Goal: Download file/media

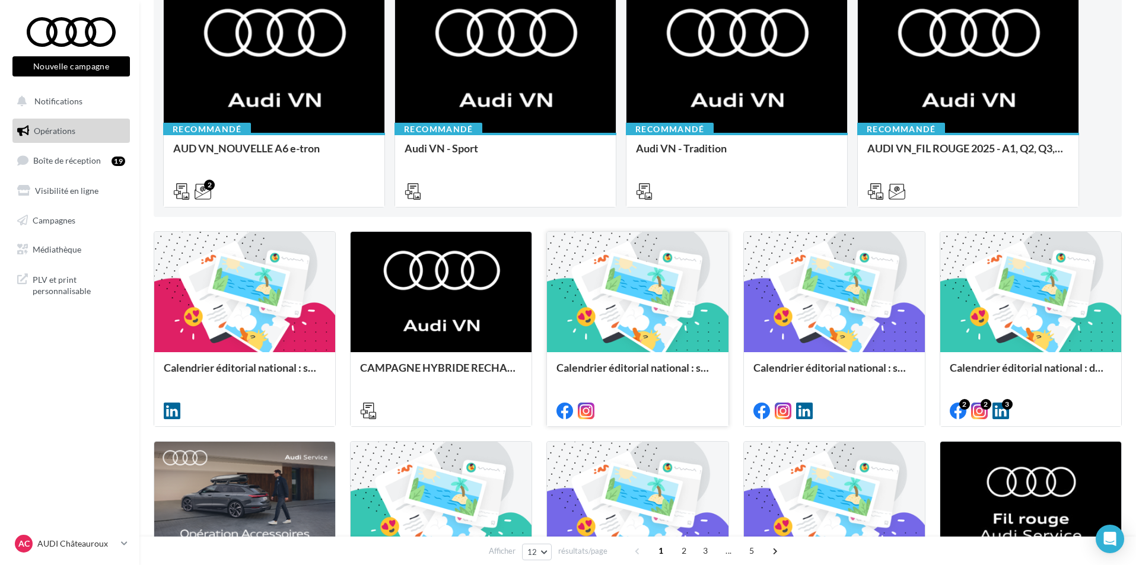
scroll to position [178, 0]
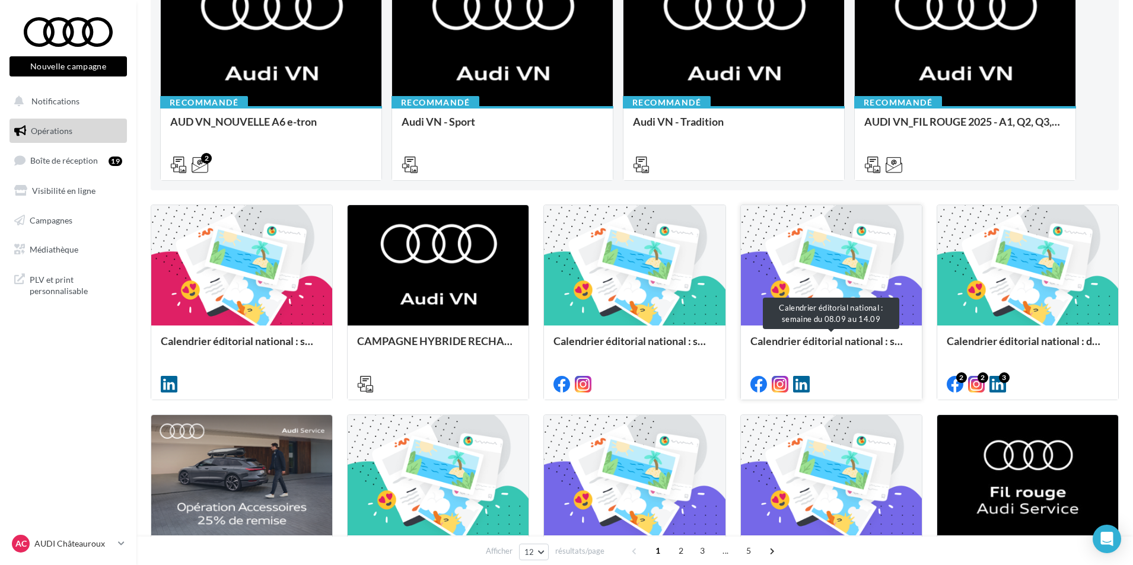
click at [789, 342] on div "Calendrier éditorial national : semaine du 08.09 au 14.09" at bounding box center [831, 347] width 162 height 24
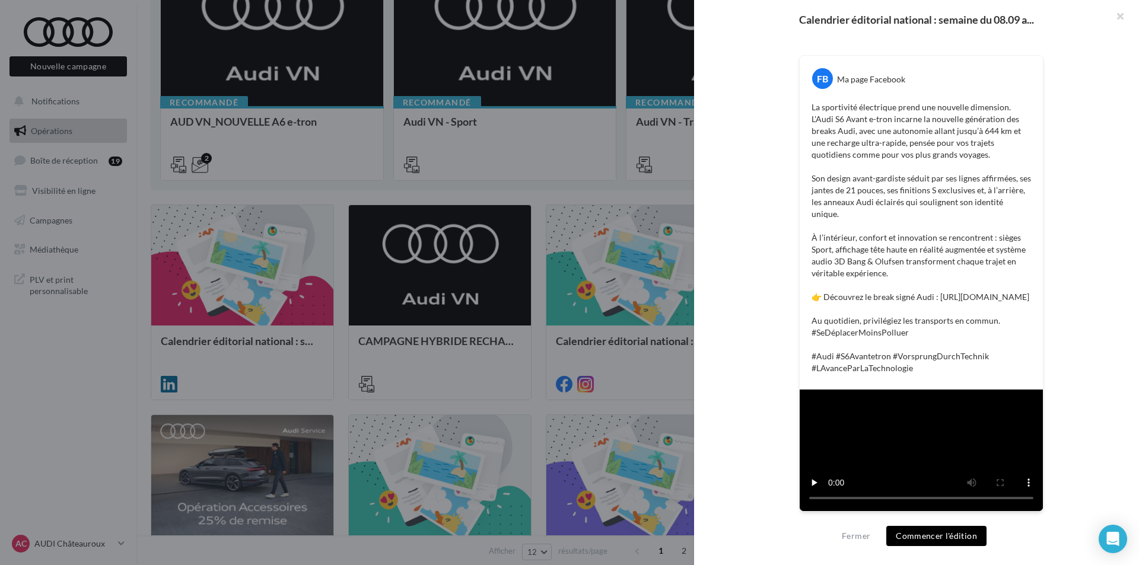
scroll to position [356, 0]
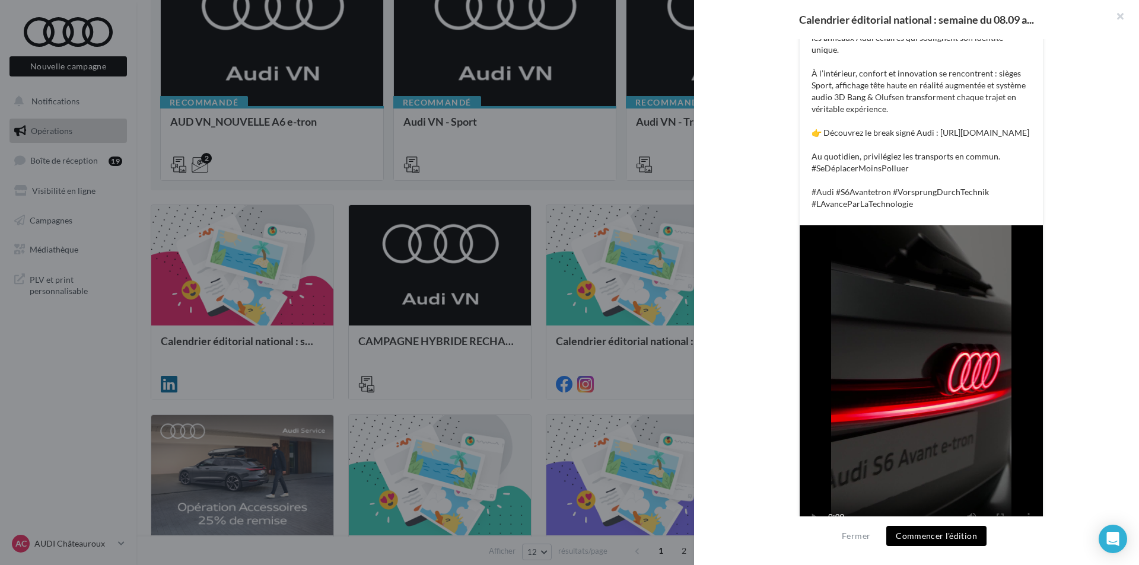
click at [660, 324] on div at bounding box center [569, 282] width 1139 height 565
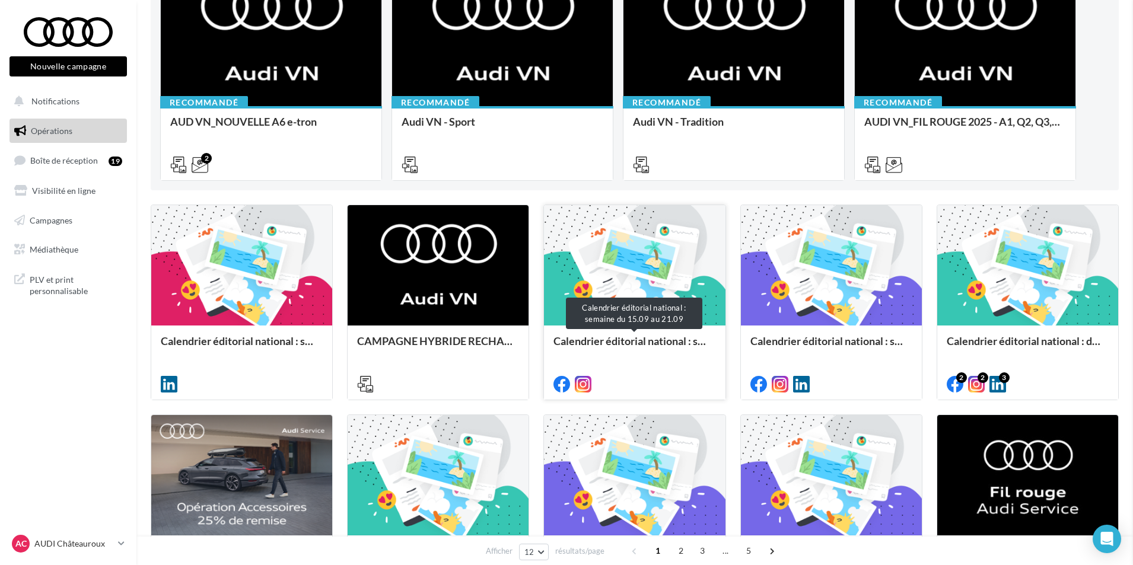
click at [652, 341] on div "Calendrier éditorial national : semaine du 15.09 au 21.09" at bounding box center [634, 347] width 162 height 24
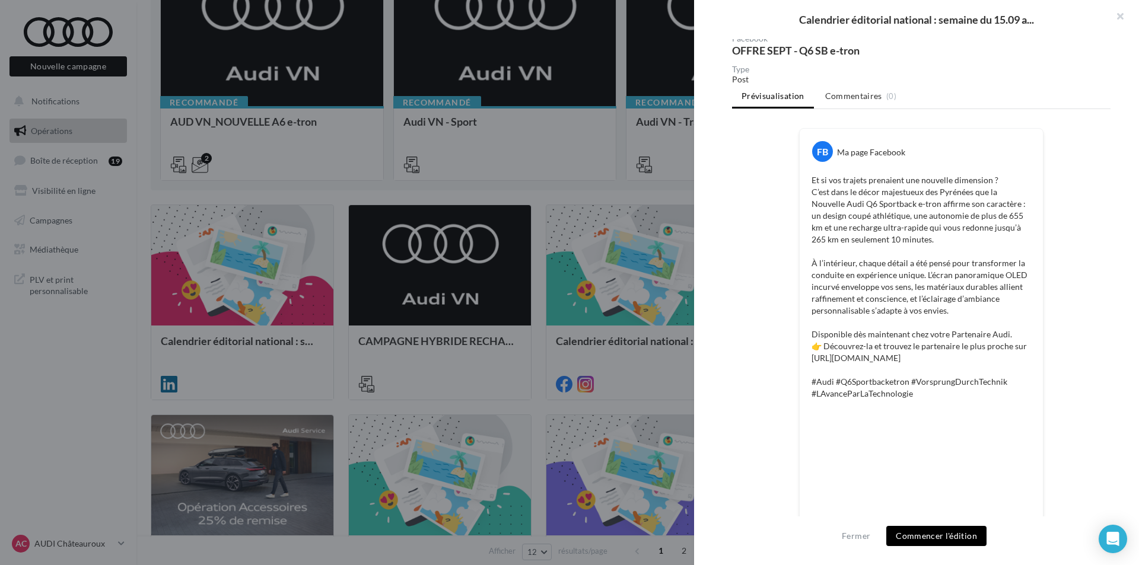
scroll to position [266, 0]
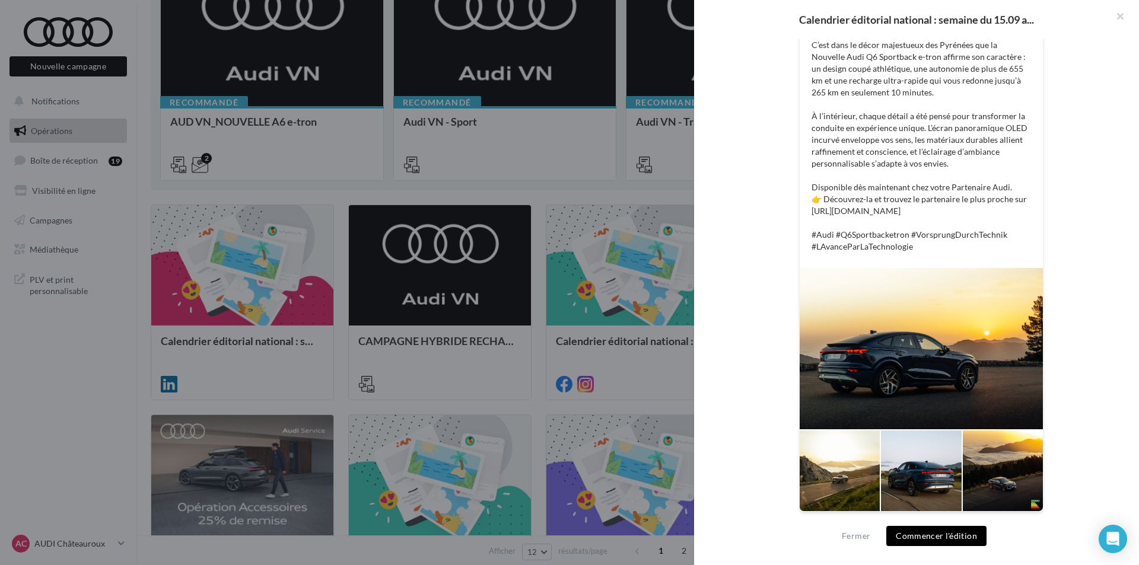
click at [639, 289] on div at bounding box center [569, 282] width 1139 height 565
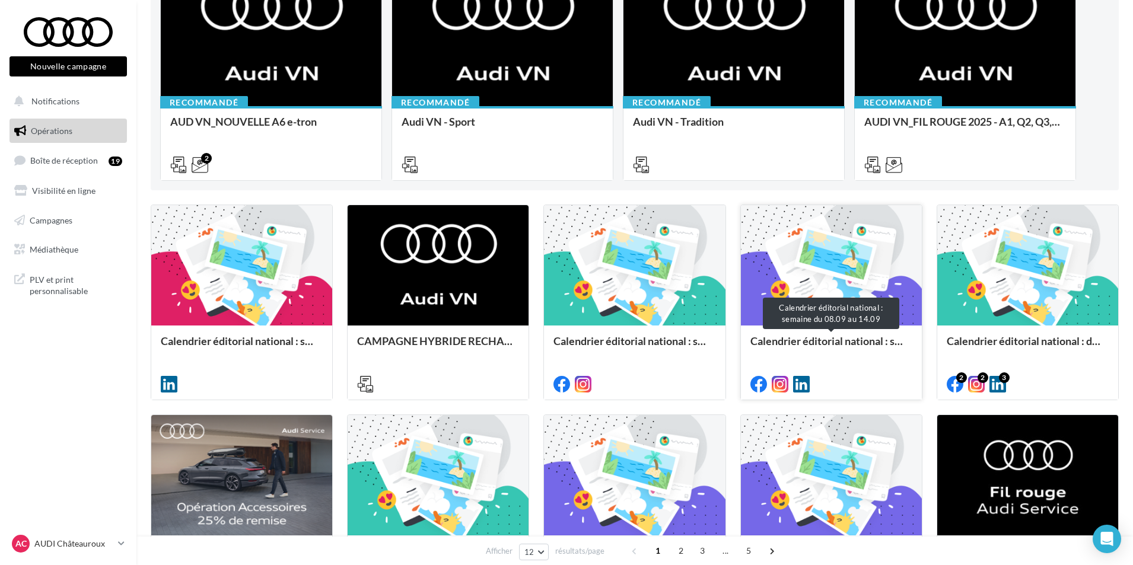
click at [849, 351] on div "Calendrier éditorial national : semaine du 08.09 au 14.09" at bounding box center [831, 347] width 162 height 24
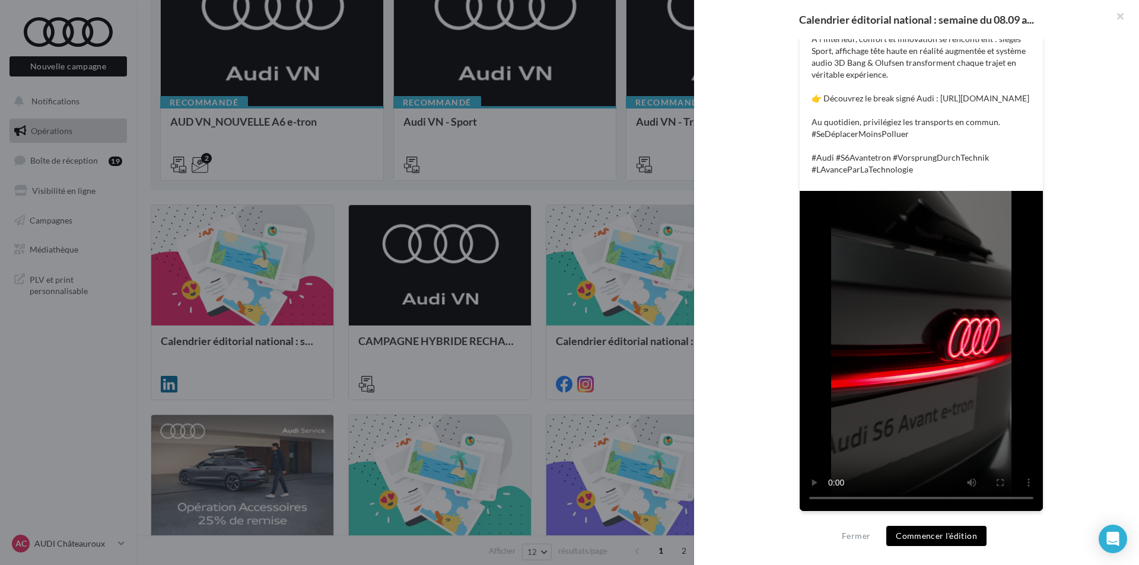
scroll to position [165, 0]
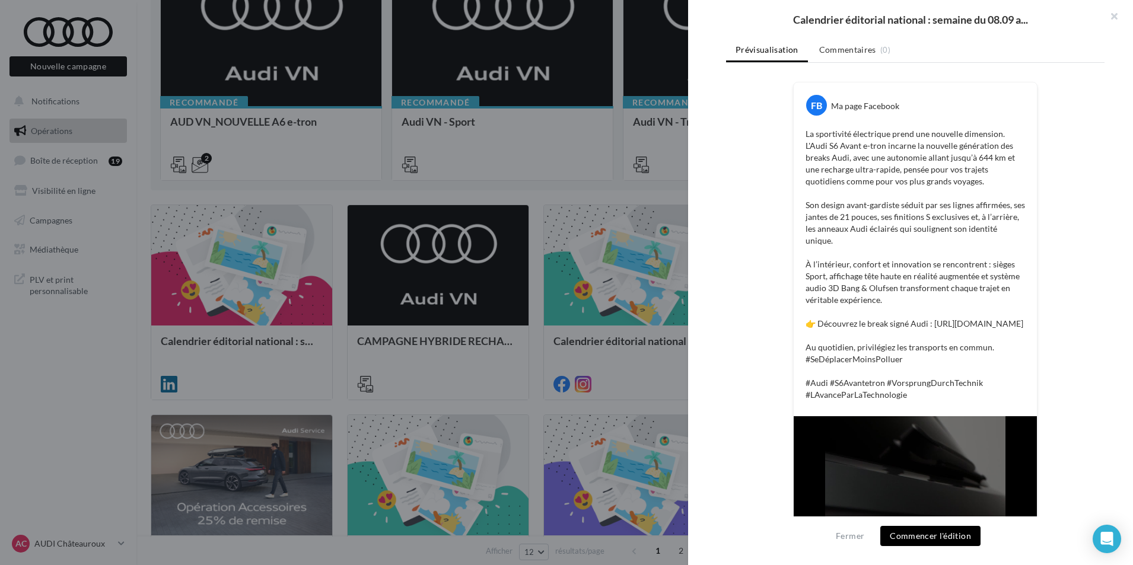
click at [582, 457] on div at bounding box center [566, 282] width 1133 height 565
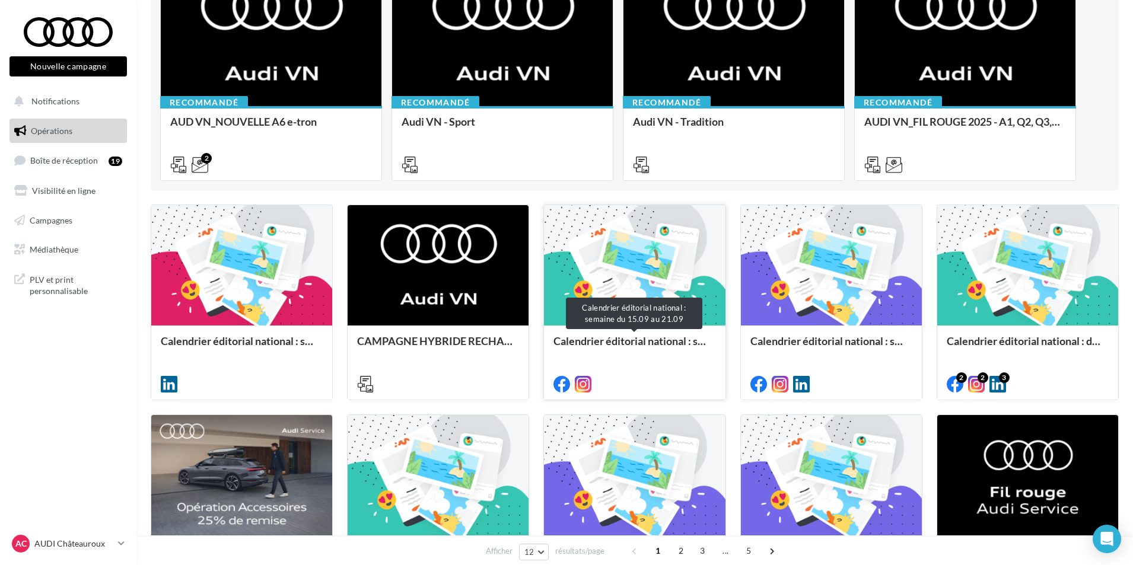
click at [674, 343] on div "Calendrier éditorial national : semaine du 15.09 au 21.09" at bounding box center [634, 347] width 162 height 24
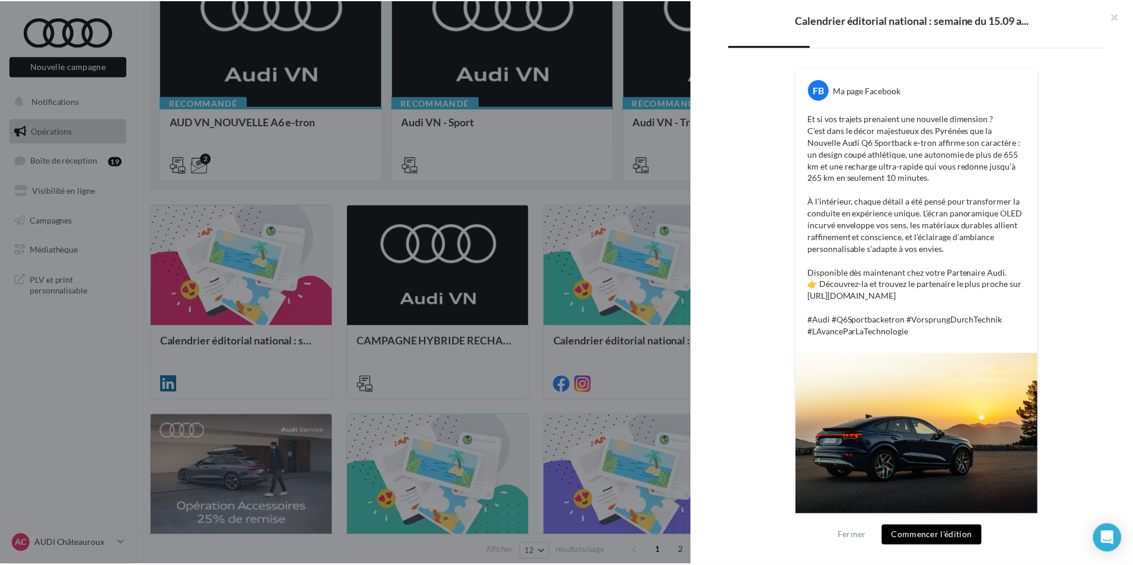
scroll to position [266, 0]
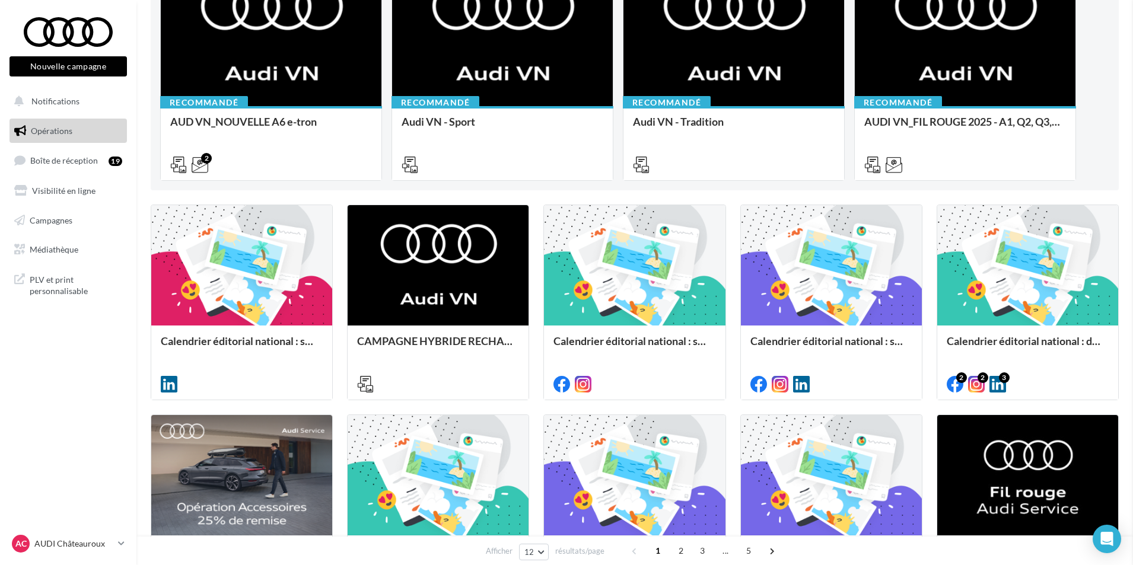
click at [829, 340] on div "Calendrier éditorial national : semaine du 08.09 au 14.09" at bounding box center [831, 347] width 162 height 24
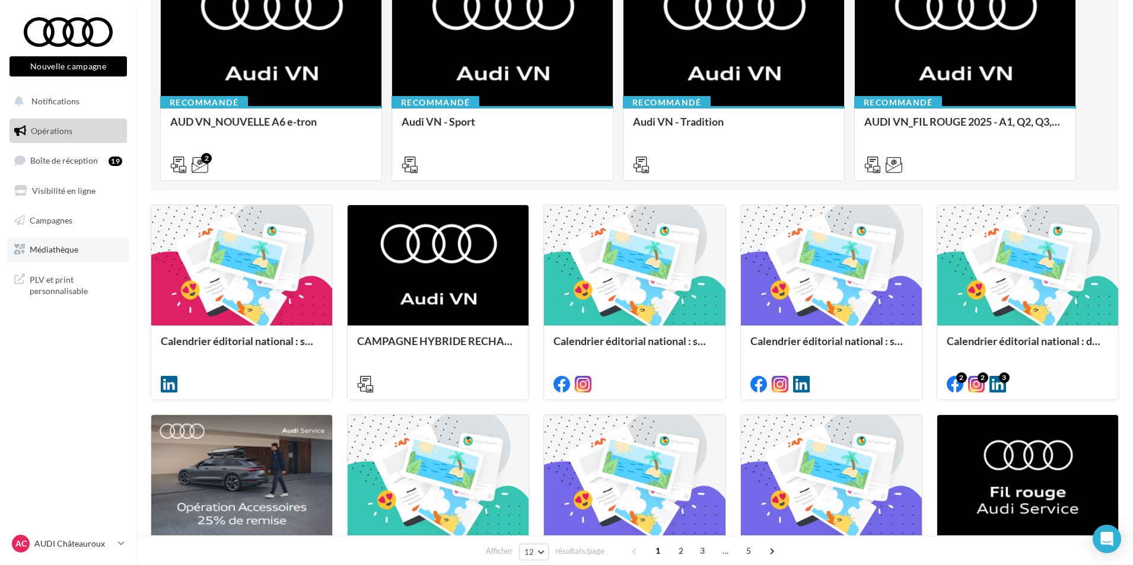
click at [73, 250] on span "Médiathèque" at bounding box center [54, 249] width 49 height 10
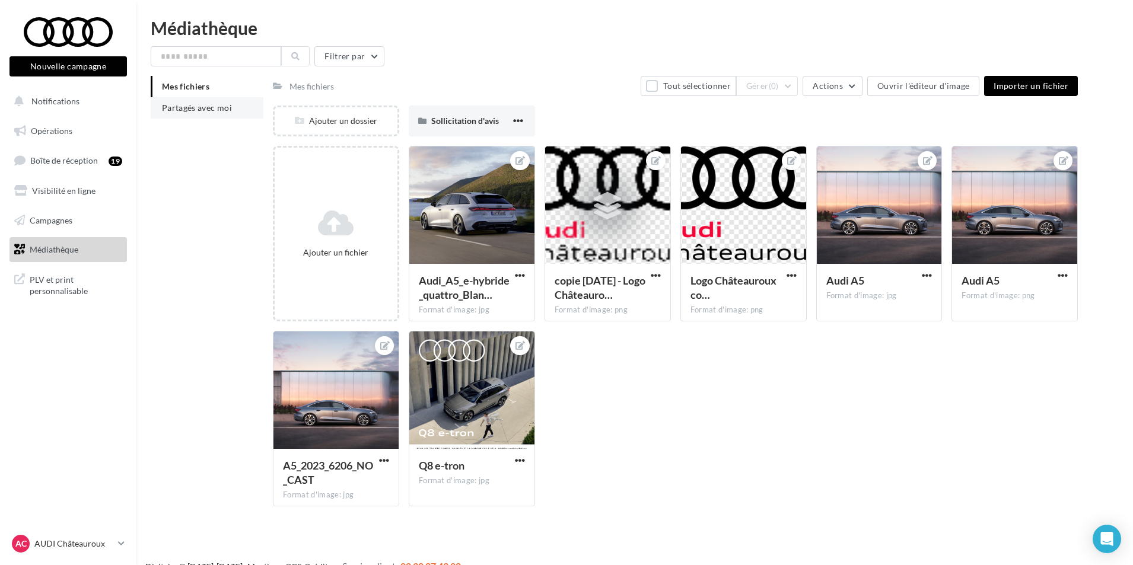
click at [187, 112] on span "Partagés avec moi" at bounding box center [197, 108] width 70 height 10
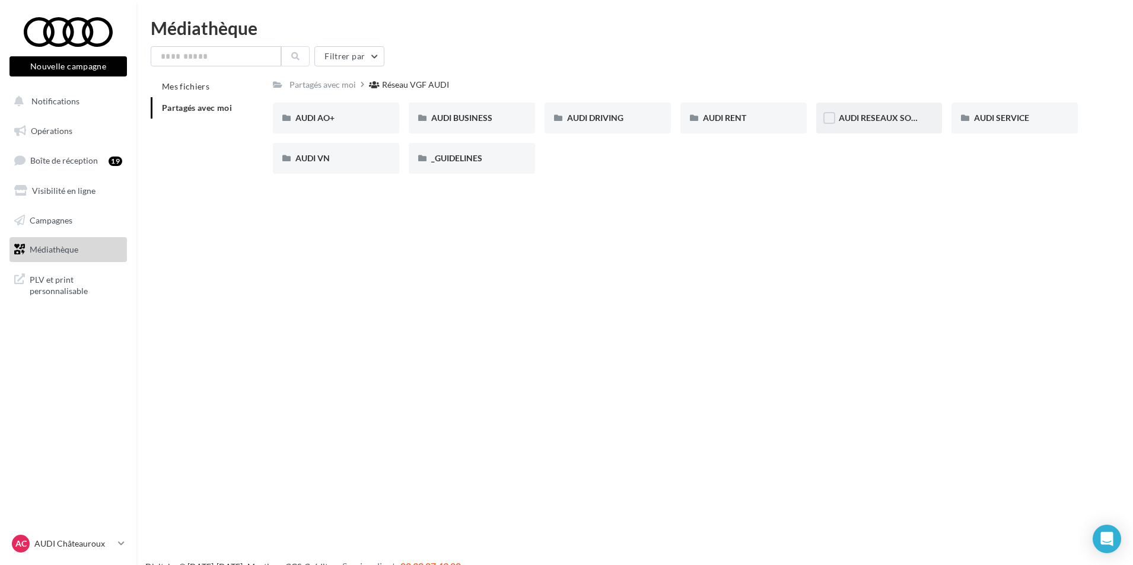
click at [858, 124] on div "AUDI RESEAUX SOCIAUX" at bounding box center [879, 118] width 81 height 12
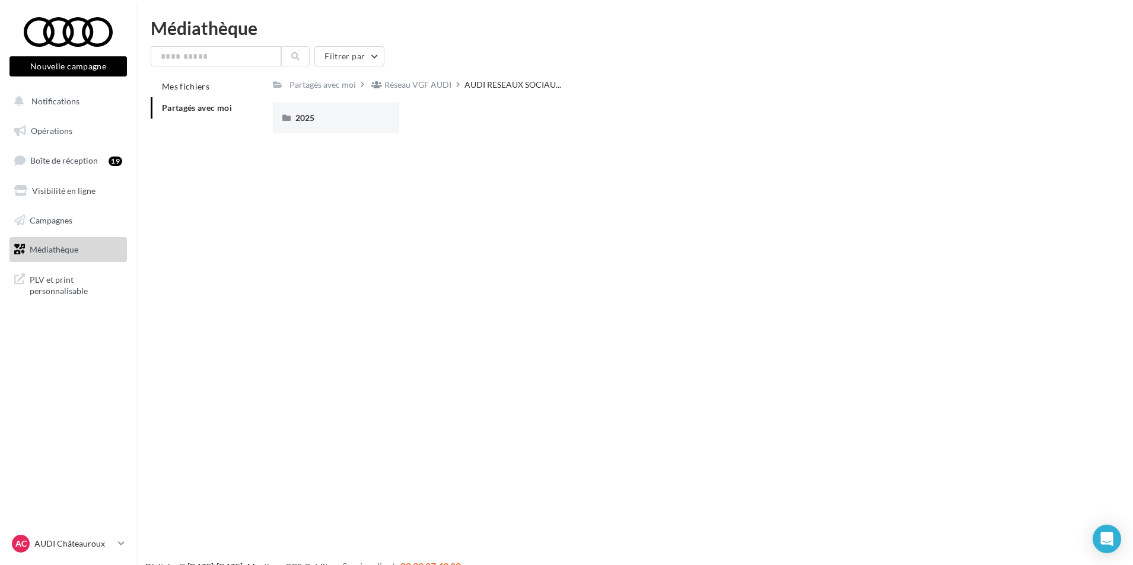
click at [324, 100] on div "Partagés avec moi Réseau VGF AUDI AUDI RESEAUX SOCIAU... Rs Partagé par Réseau …" at bounding box center [675, 109] width 805 height 67
click at [329, 115] on div "2025" at bounding box center [335, 118] width 81 height 12
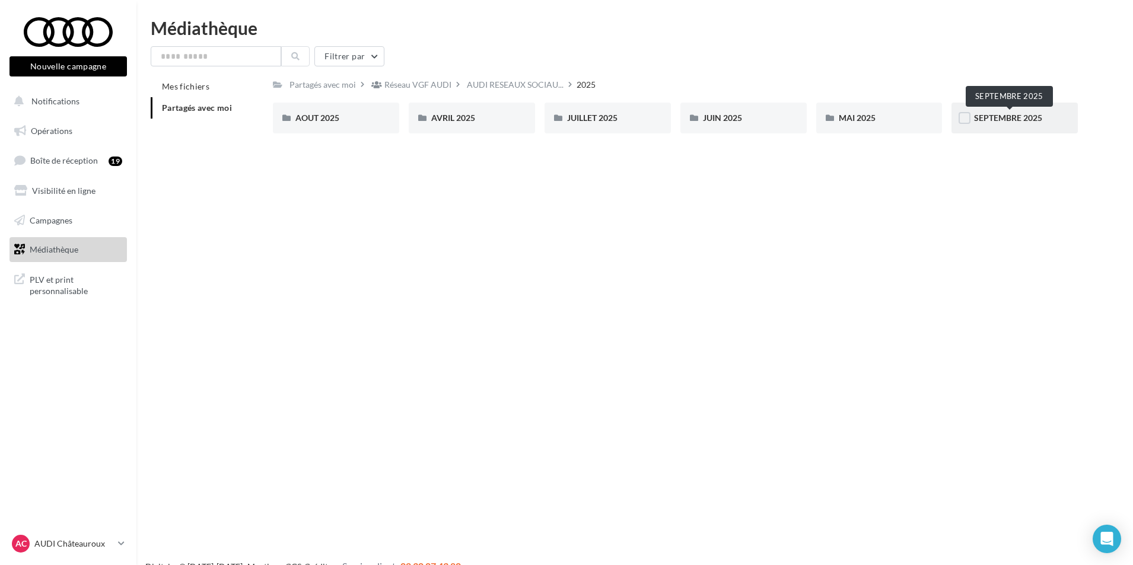
click at [1015, 113] on span "SEPTEMBRE 2025" at bounding box center [1008, 118] width 68 height 10
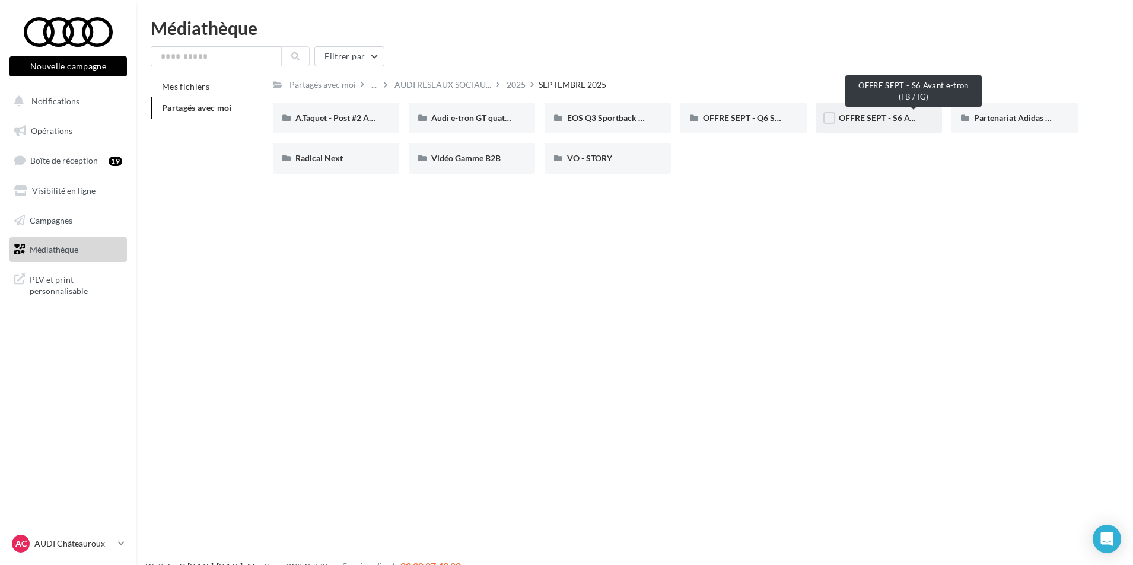
click at [884, 114] on span "OFFRE SEPT - S6 Avant e-tron (FB / IG)" at bounding box center [910, 118] width 143 height 10
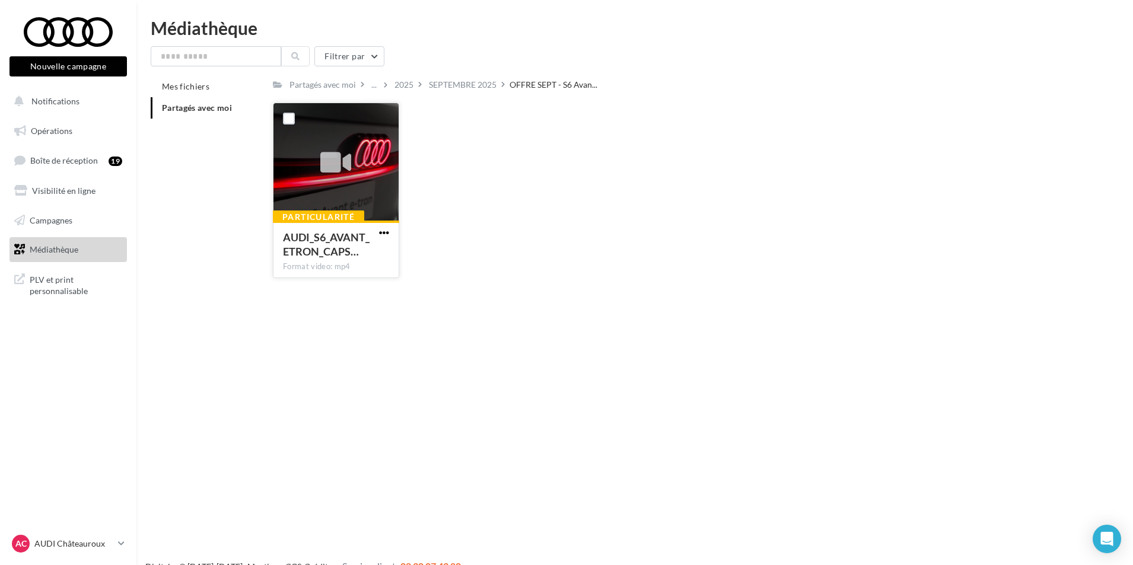
click at [385, 230] on span "button" at bounding box center [384, 233] width 10 height 10
click at [377, 262] on button "Télécharger" at bounding box center [332, 256] width 119 height 31
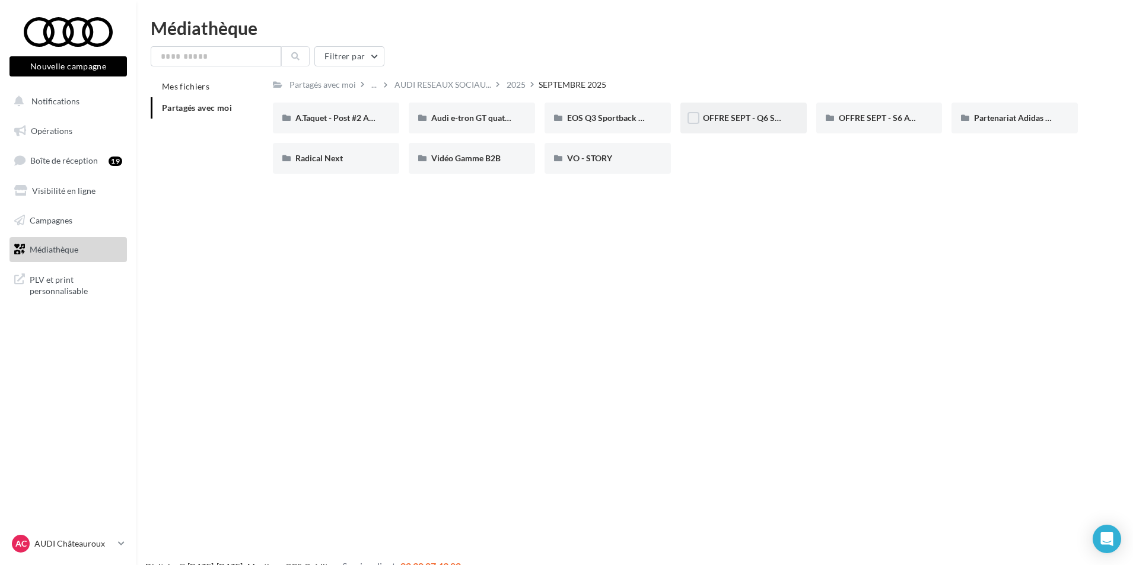
click at [766, 123] on div "OFFRE SEPT - Q6 SB e-tron" at bounding box center [743, 118] width 81 height 12
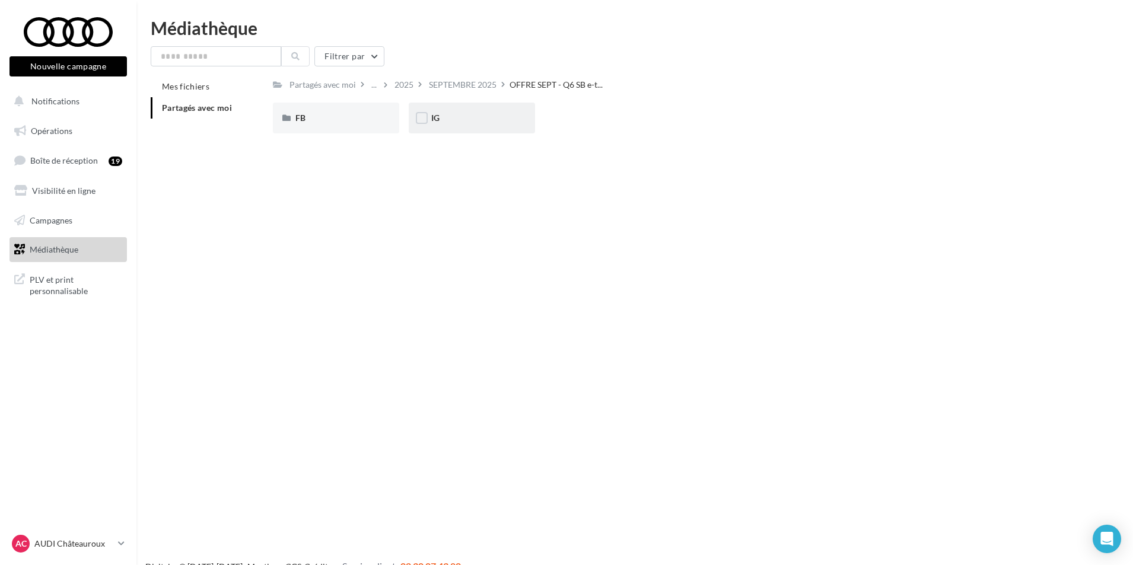
click at [458, 117] on div "IG" at bounding box center [471, 118] width 81 height 12
click at [314, 127] on div "FB" at bounding box center [336, 118] width 126 height 31
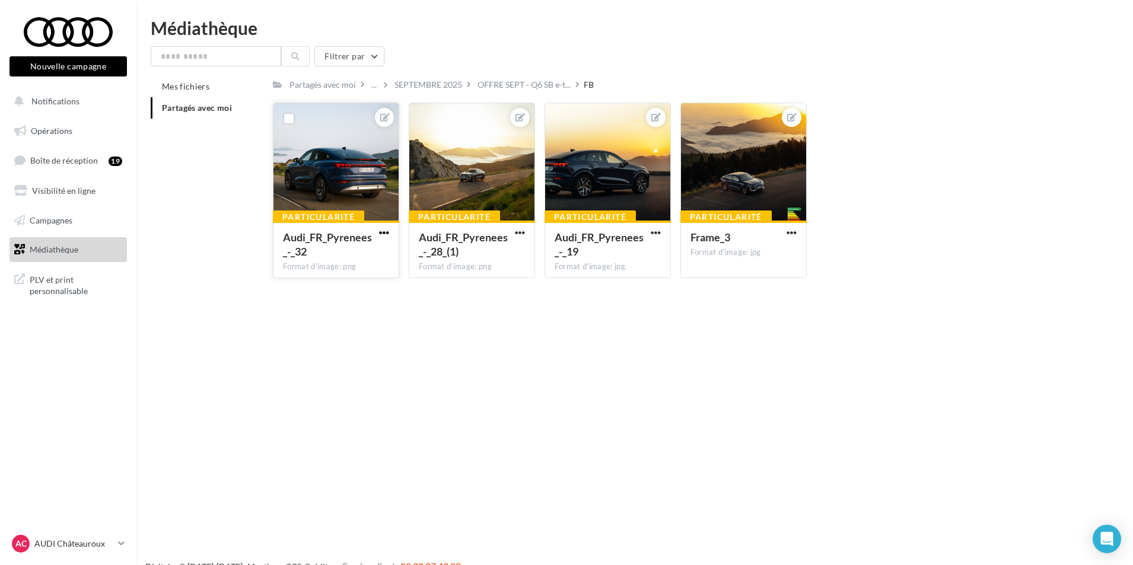
click at [386, 232] on span "button" at bounding box center [384, 233] width 10 height 10
click at [363, 284] on button "Télécharger" at bounding box center [328, 287] width 125 height 31
click at [523, 233] on span "button" at bounding box center [520, 233] width 10 height 10
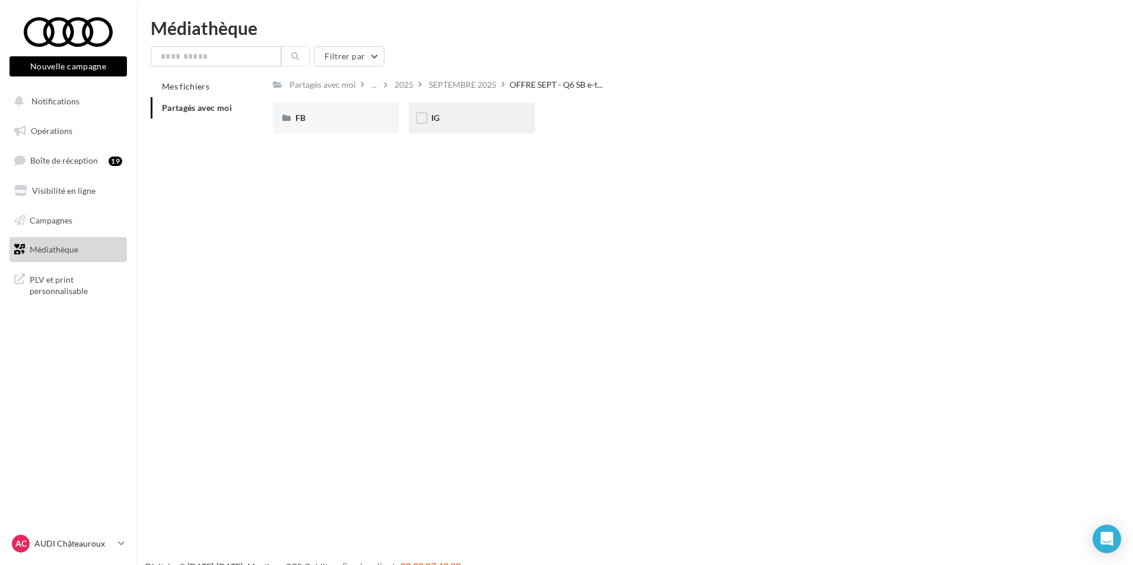
click at [502, 125] on div "IG" at bounding box center [472, 118] width 126 height 31
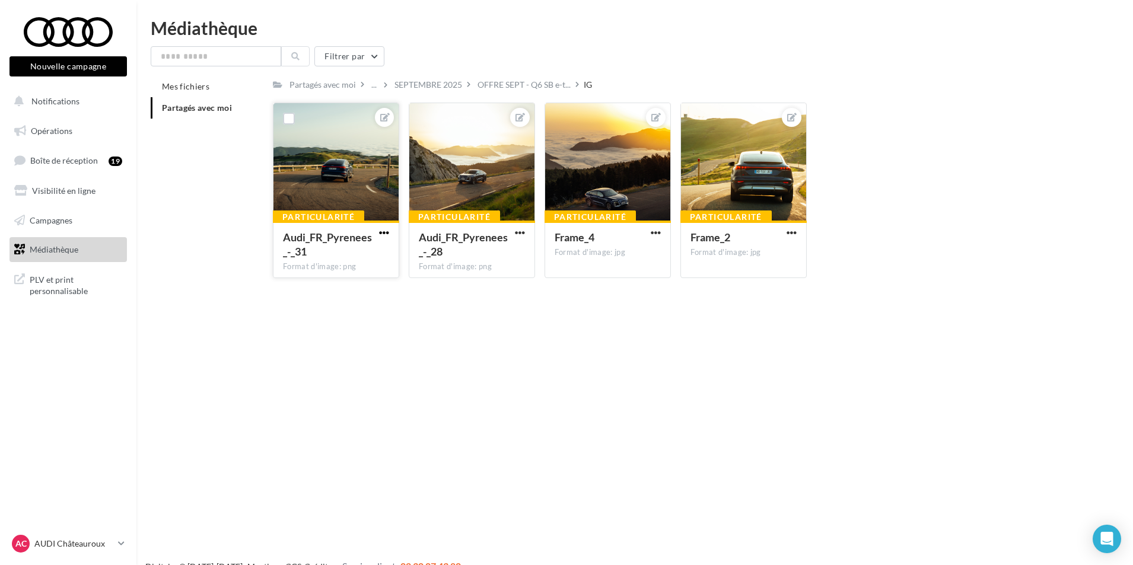
click at [384, 230] on span "button" at bounding box center [384, 233] width 10 height 10
drag, startPoint x: 339, startPoint y: 286, endPoint x: 388, endPoint y: 271, distance: 51.6
click at [339, 286] on button "Télécharger" at bounding box center [328, 287] width 125 height 31
click at [518, 234] on span "button" at bounding box center [520, 233] width 10 height 10
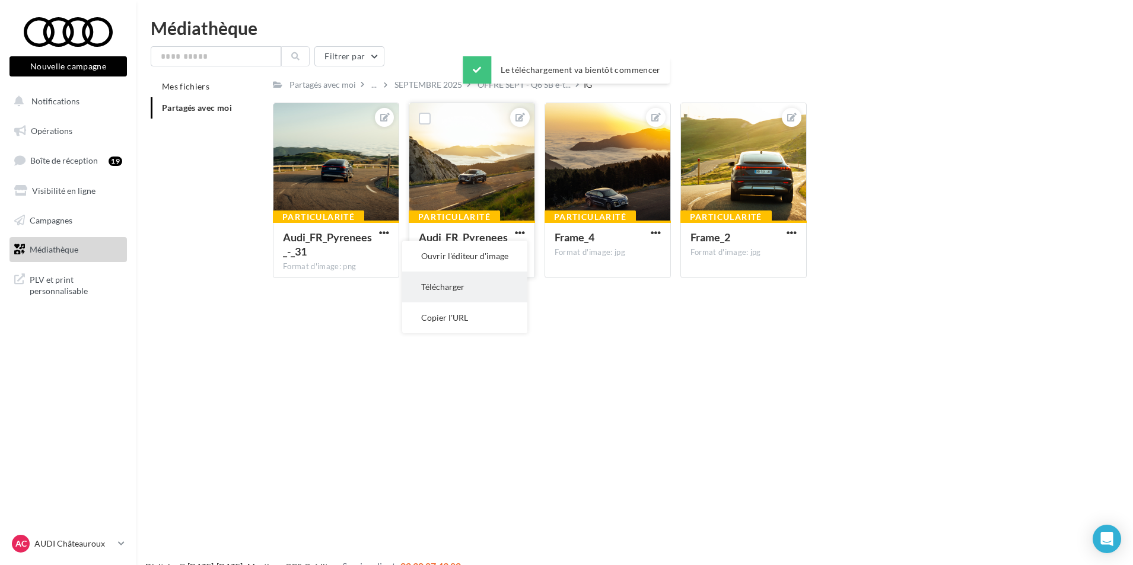
click at [474, 294] on button "Télécharger" at bounding box center [464, 287] width 125 height 31
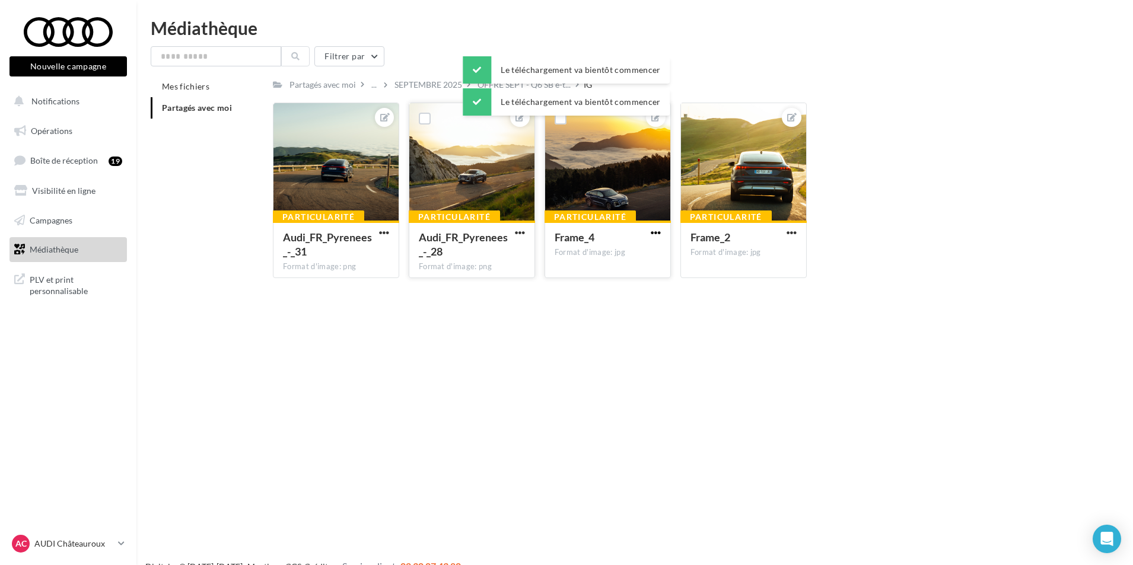
click at [657, 233] on span "button" at bounding box center [656, 233] width 10 height 10
click at [622, 291] on button "Télécharger" at bounding box center [600, 287] width 125 height 31
click at [789, 228] on span "button" at bounding box center [792, 233] width 10 height 10
click at [720, 291] on button "Télécharger" at bounding box center [736, 287] width 125 height 31
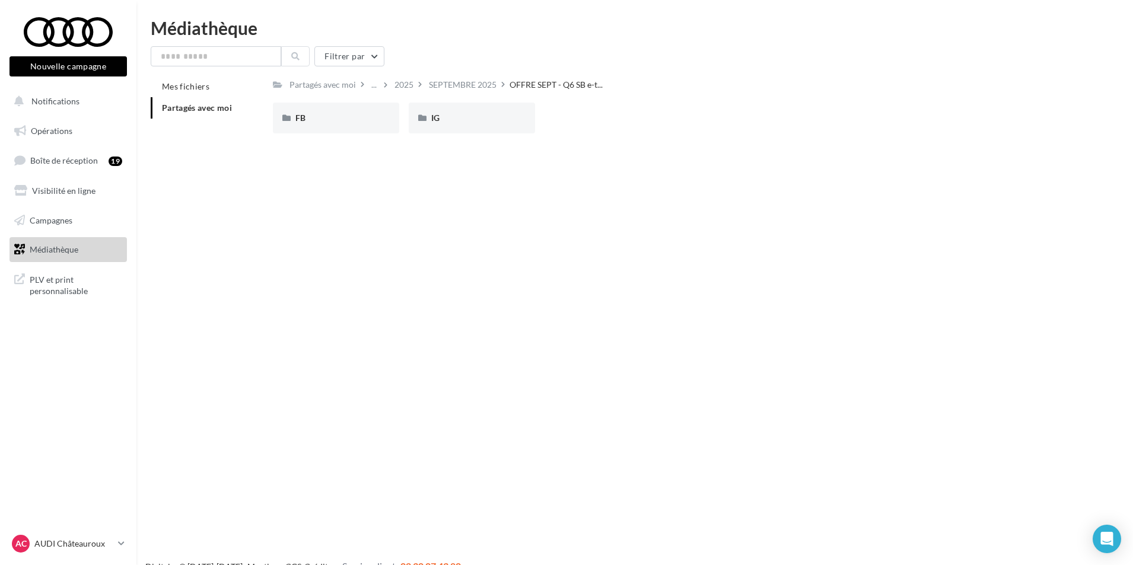
click at [342, 125] on div "FB" at bounding box center [336, 118] width 126 height 31
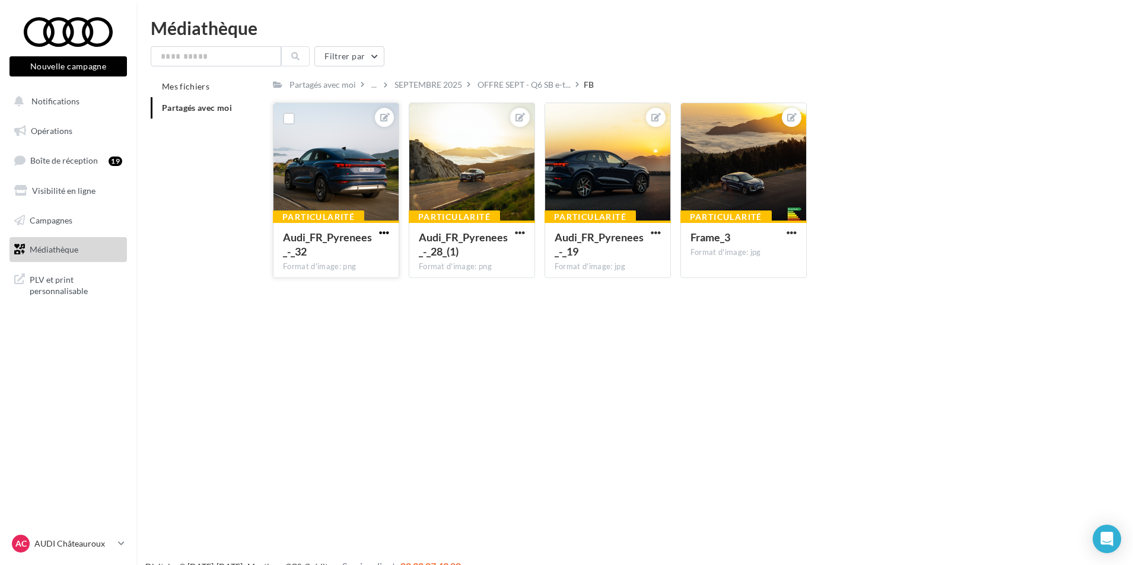
click at [386, 235] on span "button" at bounding box center [384, 233] width 10 height 10
click at [340, 291] on button "Télécharger" at bounding box center [328, 287] width 125 height 31
drag, startPoint x: 520, startPoint y: 232, endPoint x: 512, endPoint y: 240, distance: 10.9
click at [520, 232] on span "button" at bounding box center [520, 233] width 10 height 10
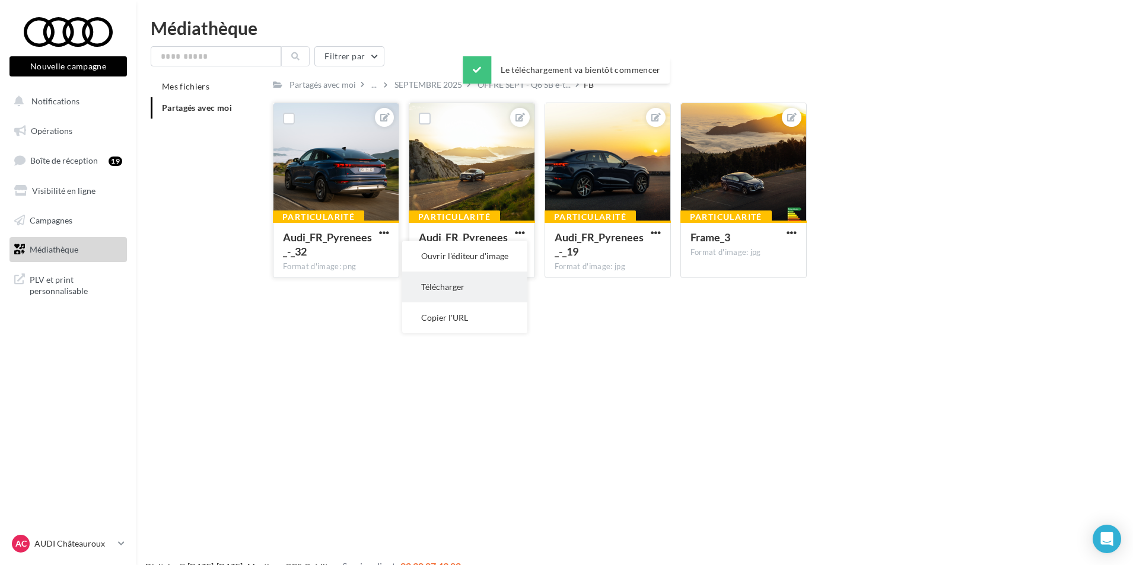
click at [471, 297] on button "Télécharger" at bounding box center [464, 287] width 125 height 31
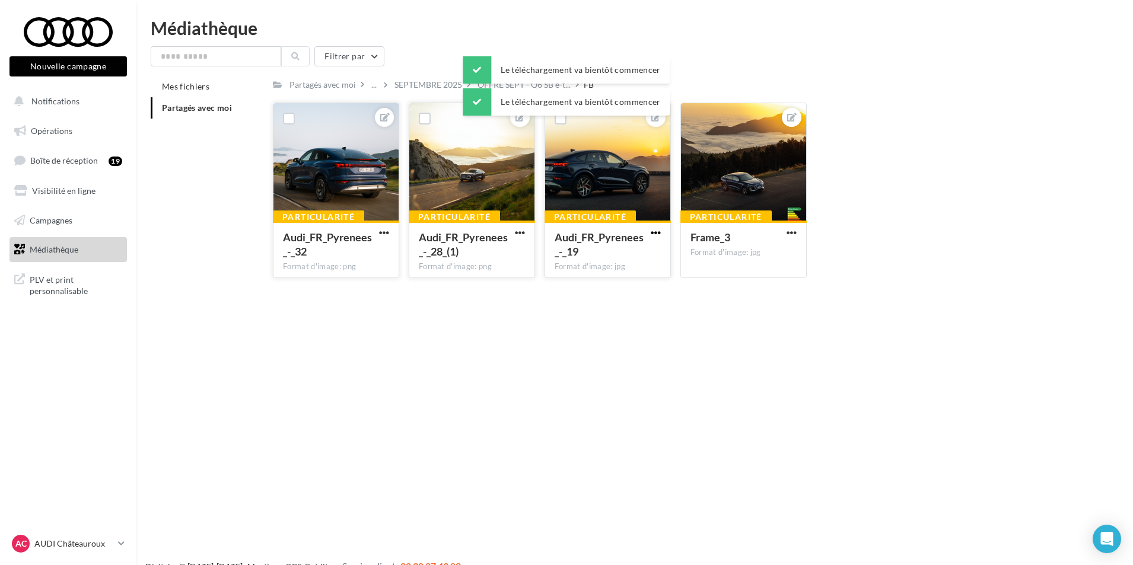
click at [659, 231] on span "button" at bounding box center [656, 233] width 10 height 10
click at [628, 289] on button "Télécharger" at bounding box center [600, 287] width 125 height 31
click at [789, 232] on span "button" at bounding box center [792, 233] width 10 height 10
click at [731, 287] on button "Télécharger" at bounding box center [736, 287] width 125 height 31
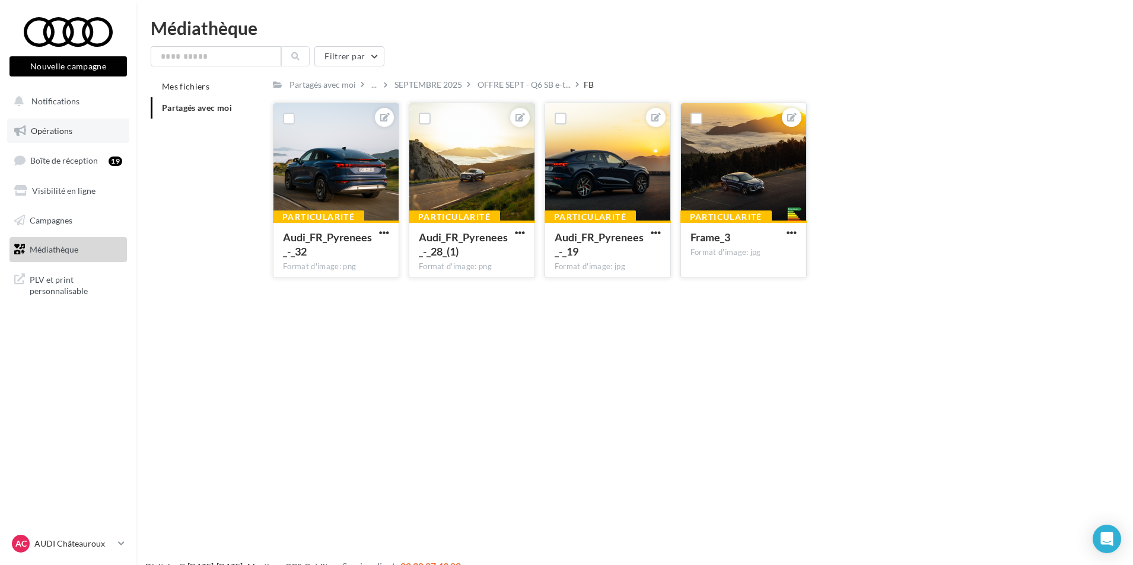
click at [42, 134] on span "Opérations" at bounding box center [52, 131] width 42 height 10
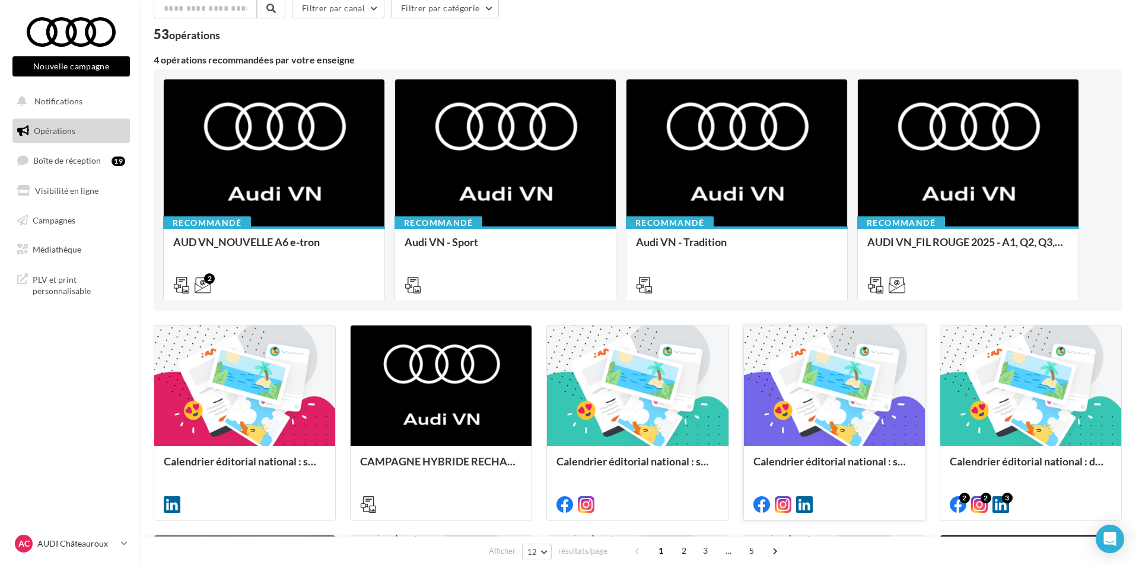
scroll to position [119, 0]
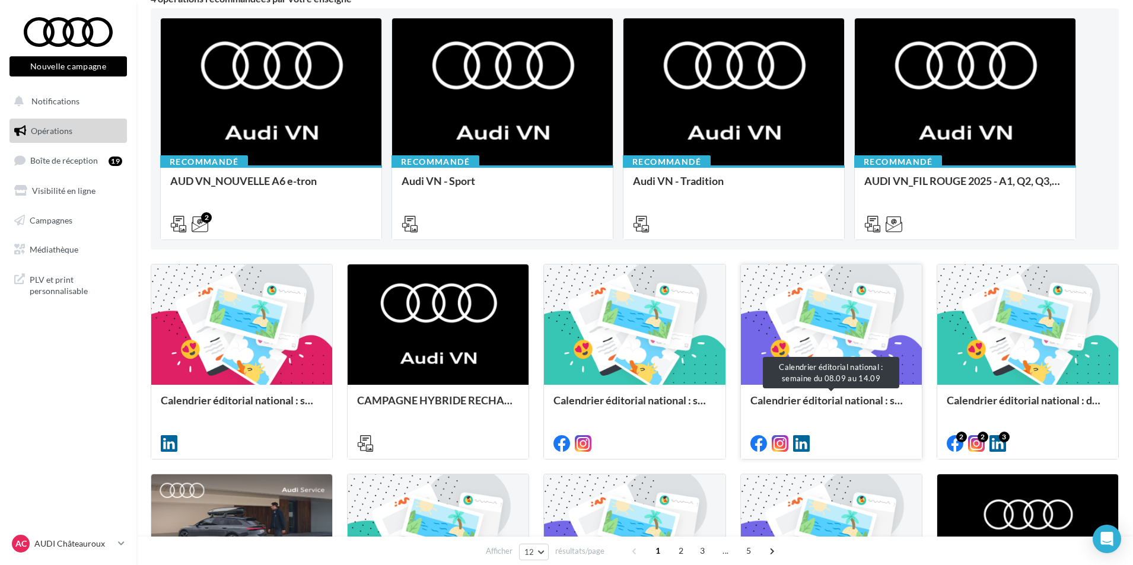
click at [859, 399] on div "Calendrier éditorial national : semaine du 08.09 au 14.09" at bounding box center [831, 406] width 162 height 24
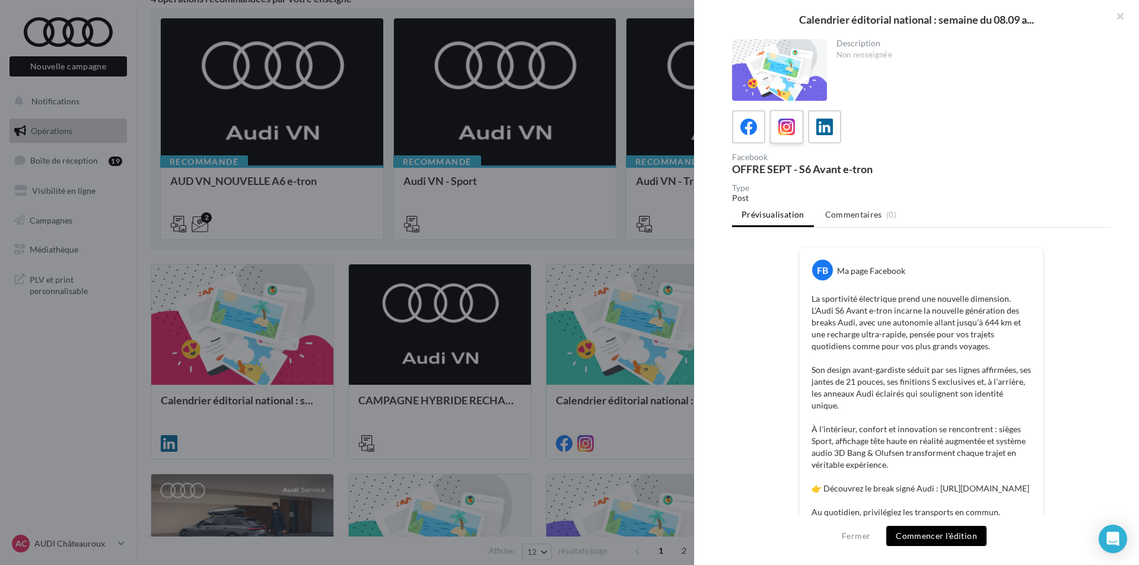
click at [782, 125] on icon at bounding box center [786, 127] width 17 height 17
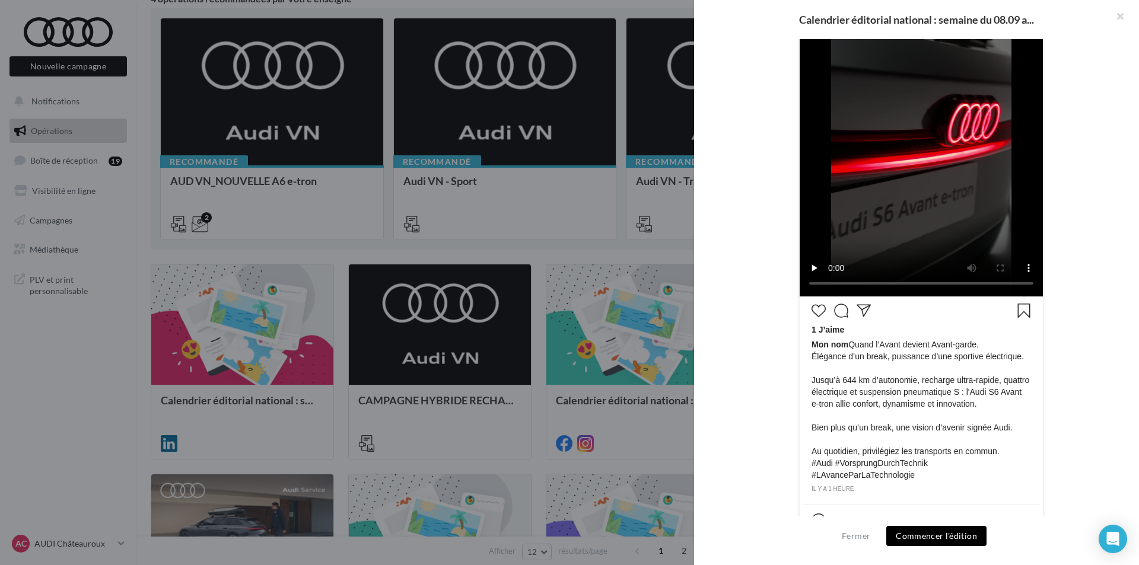
scroll to position [334, 0]
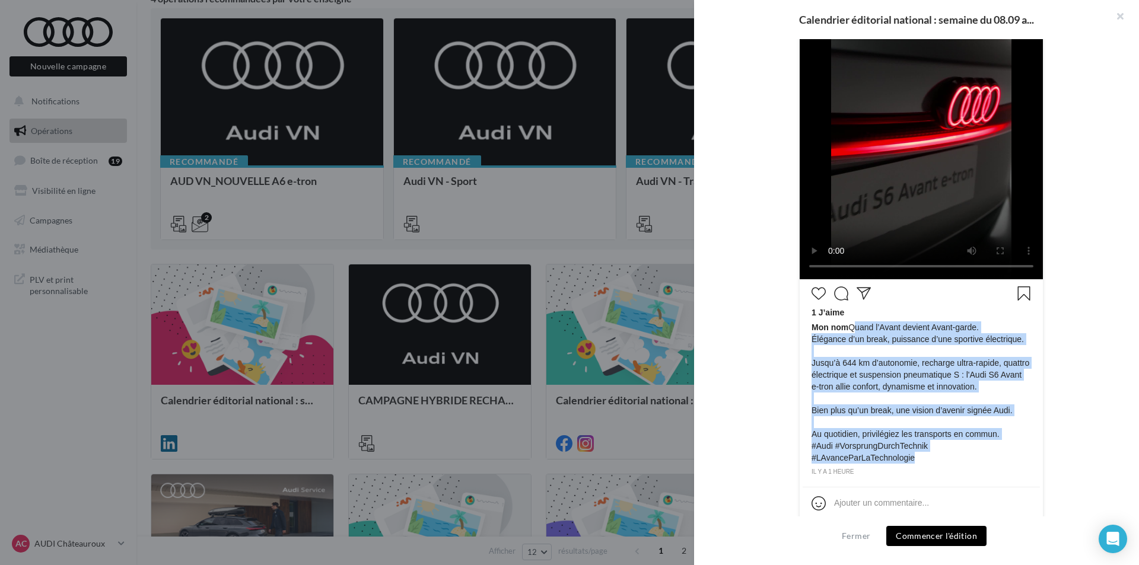
drag, startPoint x: 848, startPoint y: 326, endPoint x: 1032, endPoint y: 446, distance: 219.5
click at [1032, 446] on div "1 J’aime Mon nom Quand l’Avant devient Avant-garde. Élégance d’un break, puissa…" at bounding box center [921, 379] width 237 height 195
copy span "Quand l’Avant devient Avant-garde. Élégance d’un break, puissance d’une sportiv…"
click at [873, 324] on span "Mon nom Quand l’Avant devient Avant-garde. Élégance d’un break, puissance d’une…" at bounding box center [920, 392] width 219 height 142
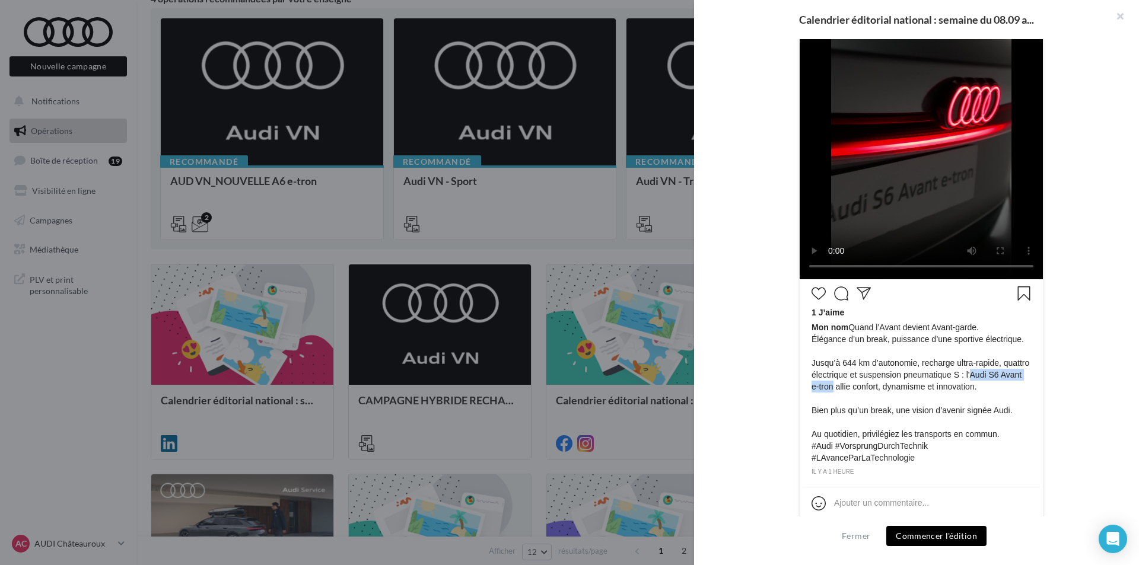
drag, startPoint x: 966, startPoint y: 375, endPoint x: 824, endPoint y: 386, distance: 142.8
click at [824, 386] on span "Mon nom Quand l’Avant devient Avant-garde. Élégance d’un break, puissance d’une…" at bounding box center [920, 392] width 219 height 142
copy span "Audi S6 Avant e-tron"
click at [635, 372] on div at bounding box center [569, 282] width 1139 height 565
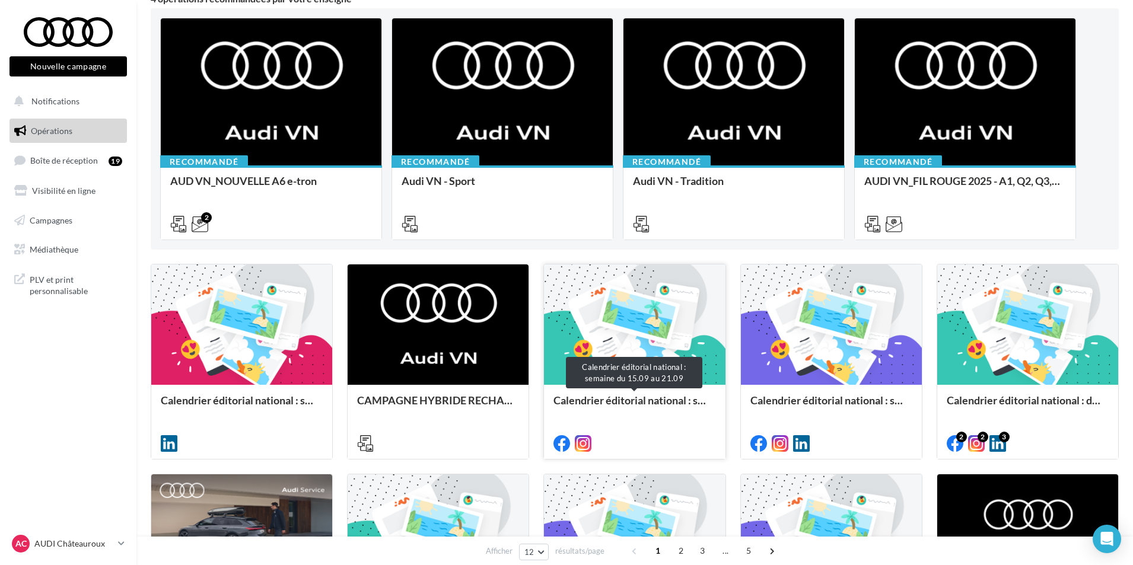
click at [647, 400] on div "Calendrier éditorial national : semaine du 15.09 au 21.09" at bounding box center [634, 406] width 162 height 24
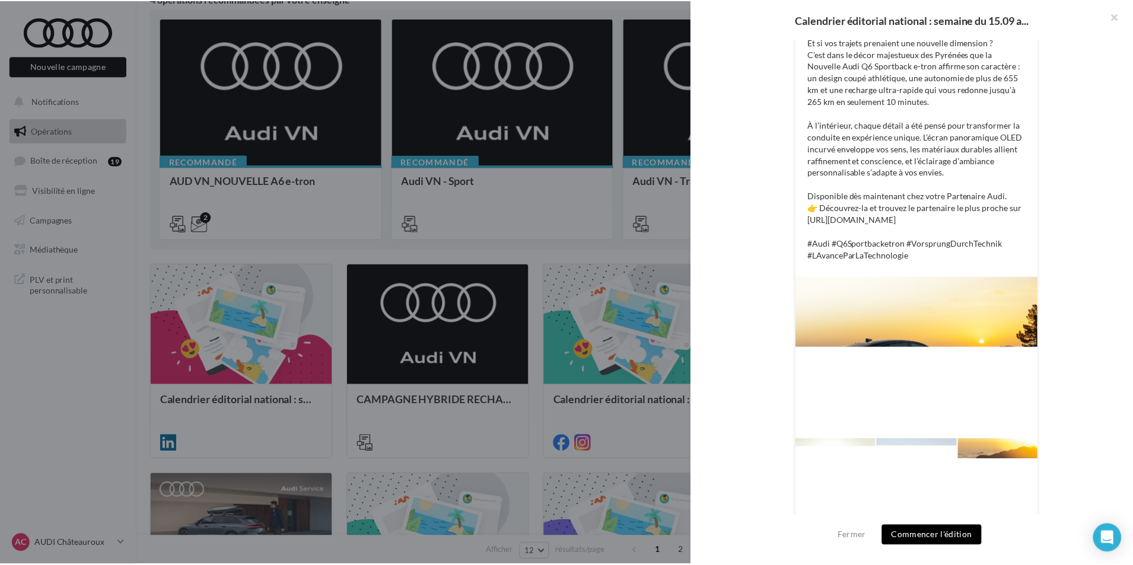
scroll to position [266, 0]
